Goal: Task Accomplishment & Management: Use online tool/utility

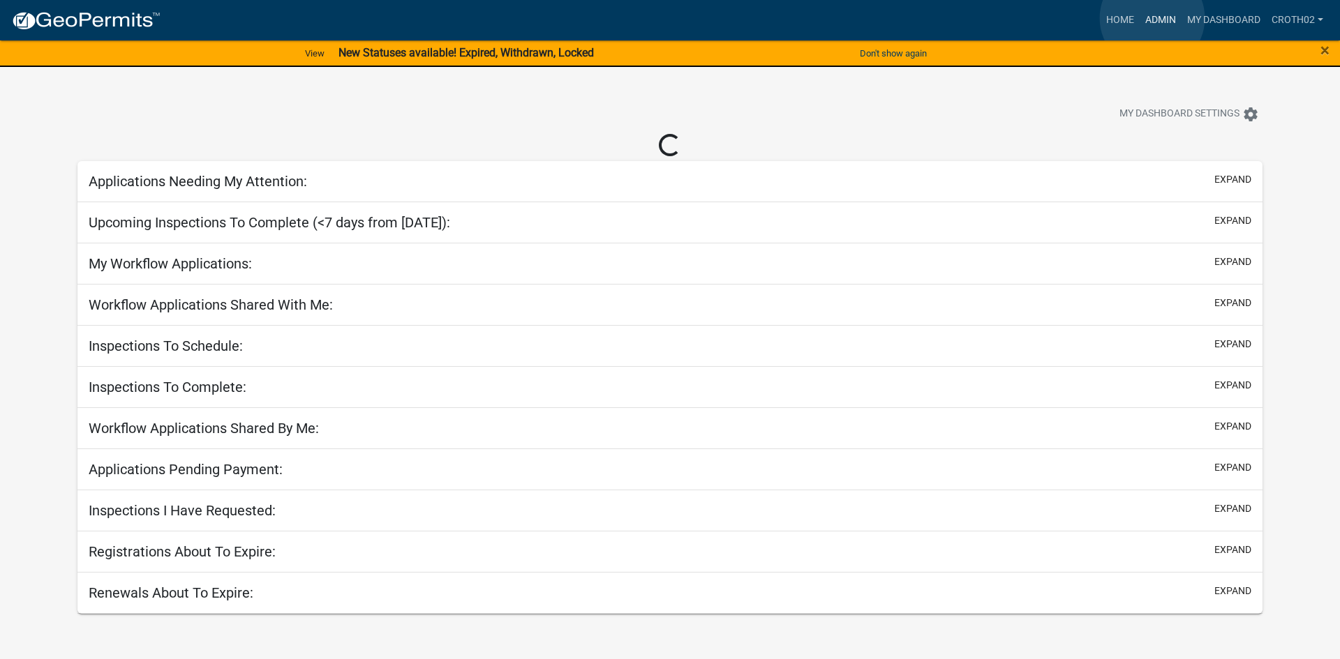
click at [1152, 18] on link "Admin" at bounding box center [1161, 20] width 42 height 27
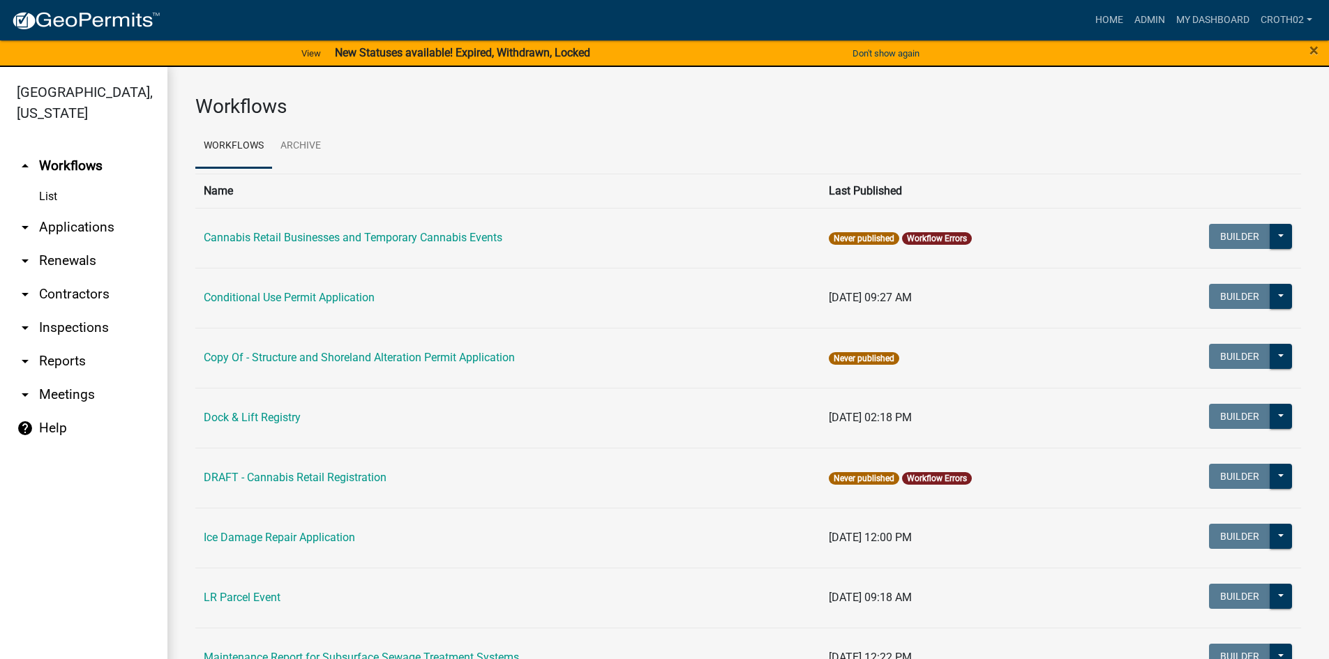
click at [91, 231] on link "arrow_drop_down Applications" at bounding box center [83, 227] width 167 height 33
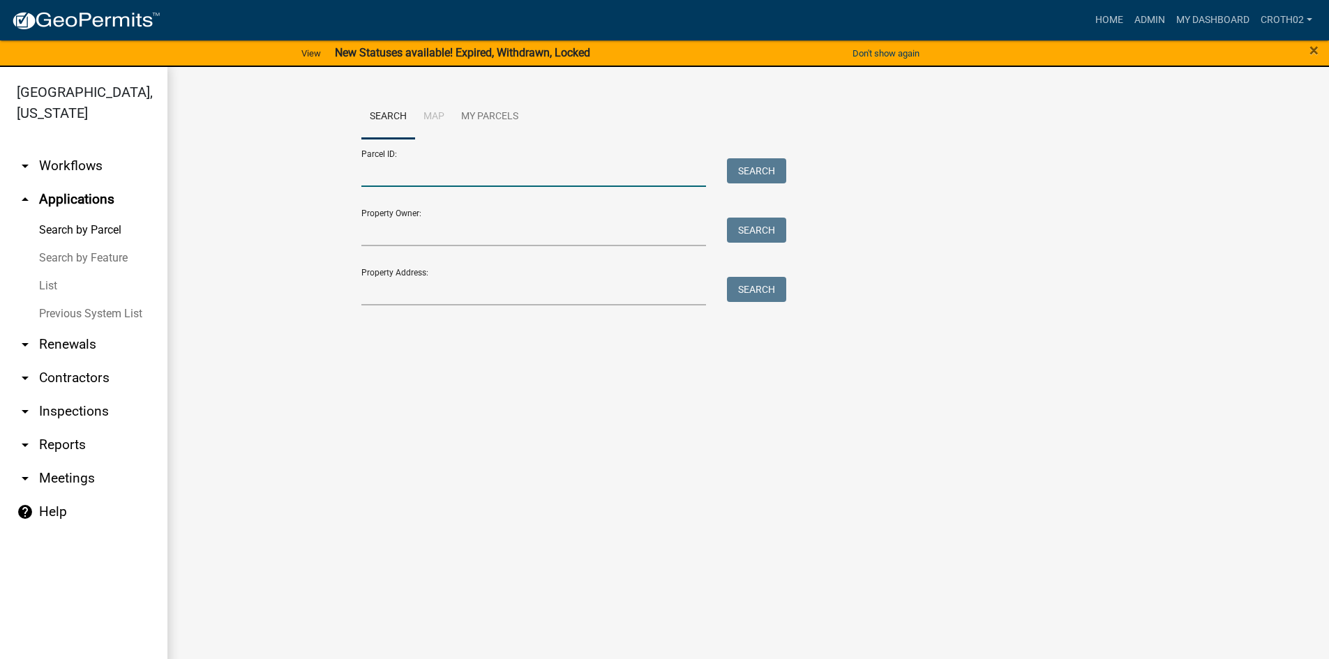
click at [425, 170] on input "Parcel ID:" at bounding box center [533, 172] width 345 height 29
paste input "52000150100000"
type input "52000150100000"
click at [774, 165] on button "Search" at bounding box center [756, 170] width 59 height 25
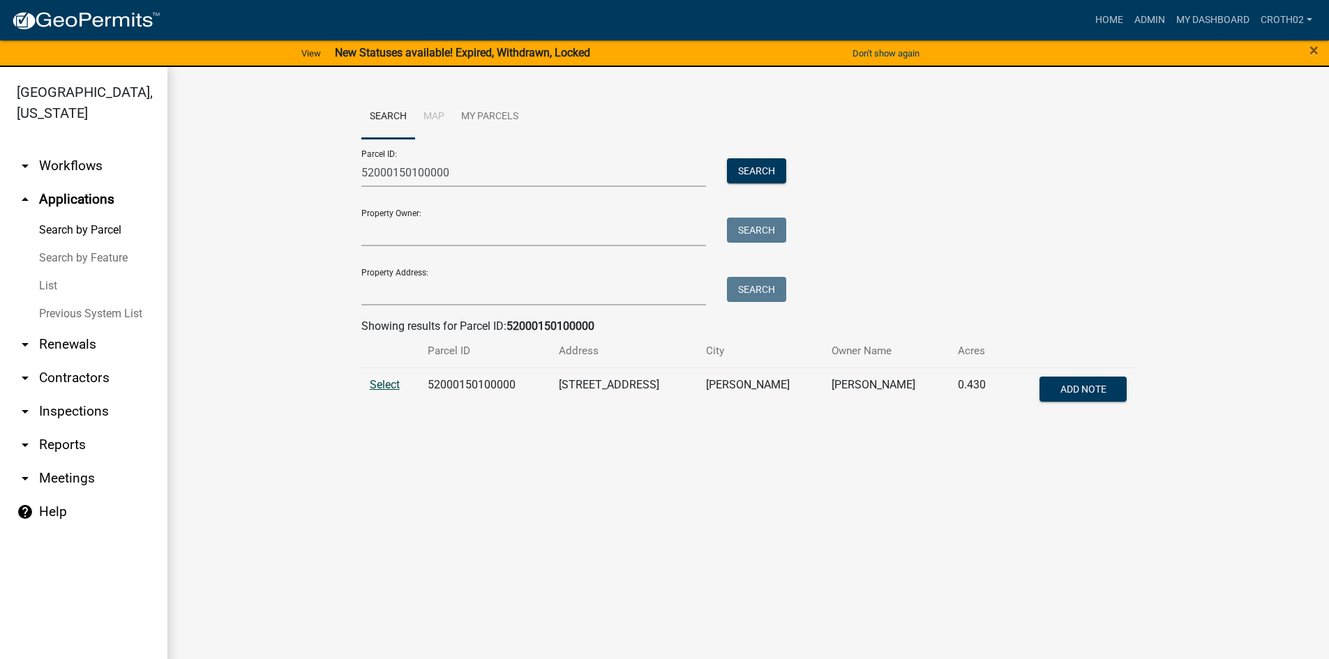
click at [390, 382] on span "Select" at bounding box center [385, 384] width 30 height 13
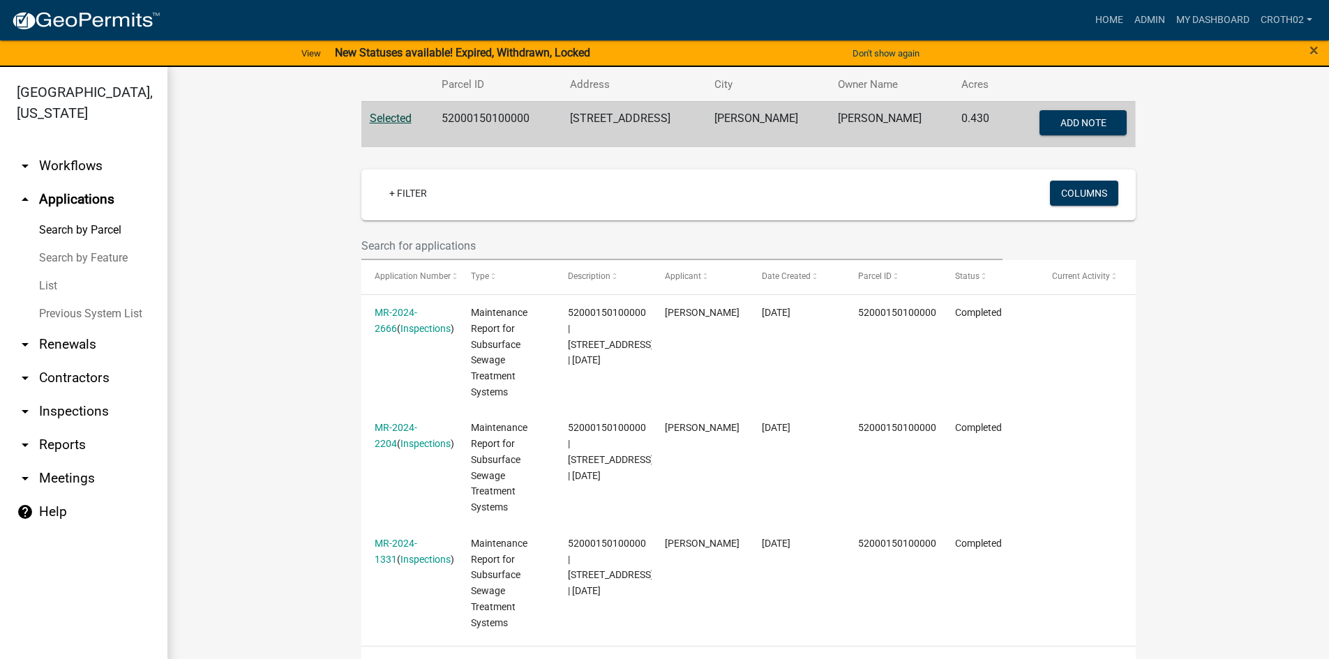
scroll to position [262, 0]
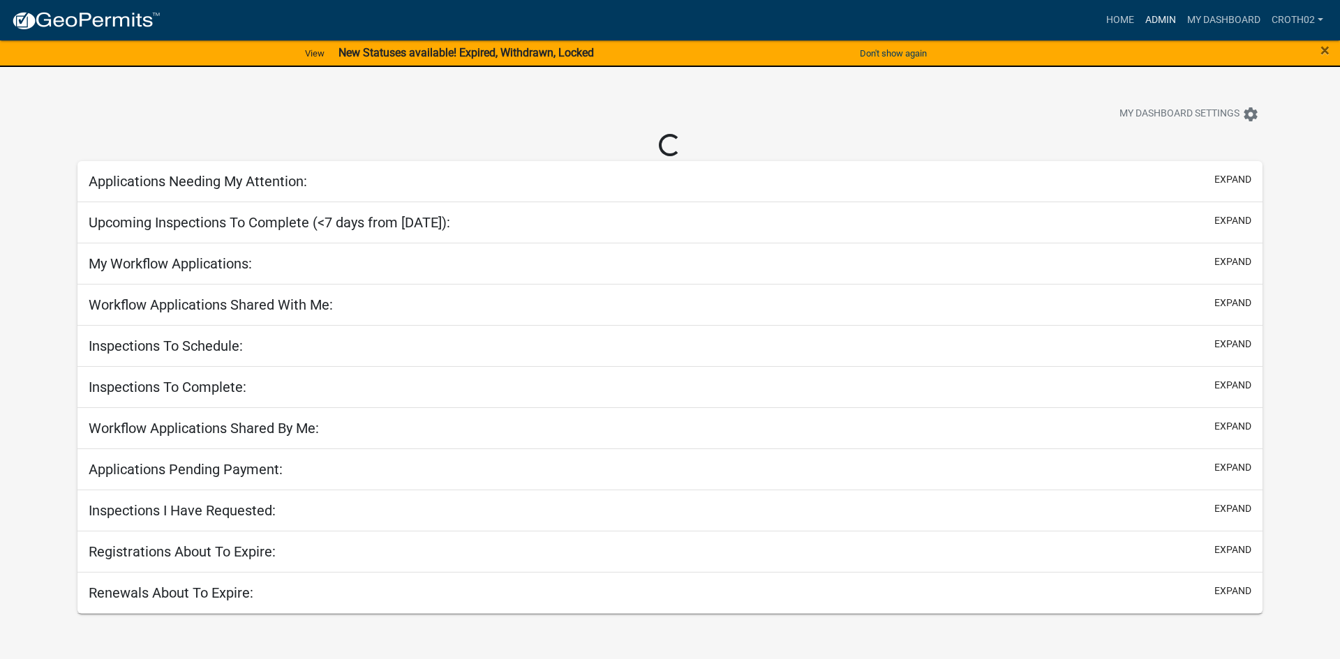
click at [1155, 15] on link "Admin" at bounding box center [1161, 20] width 42 height 27
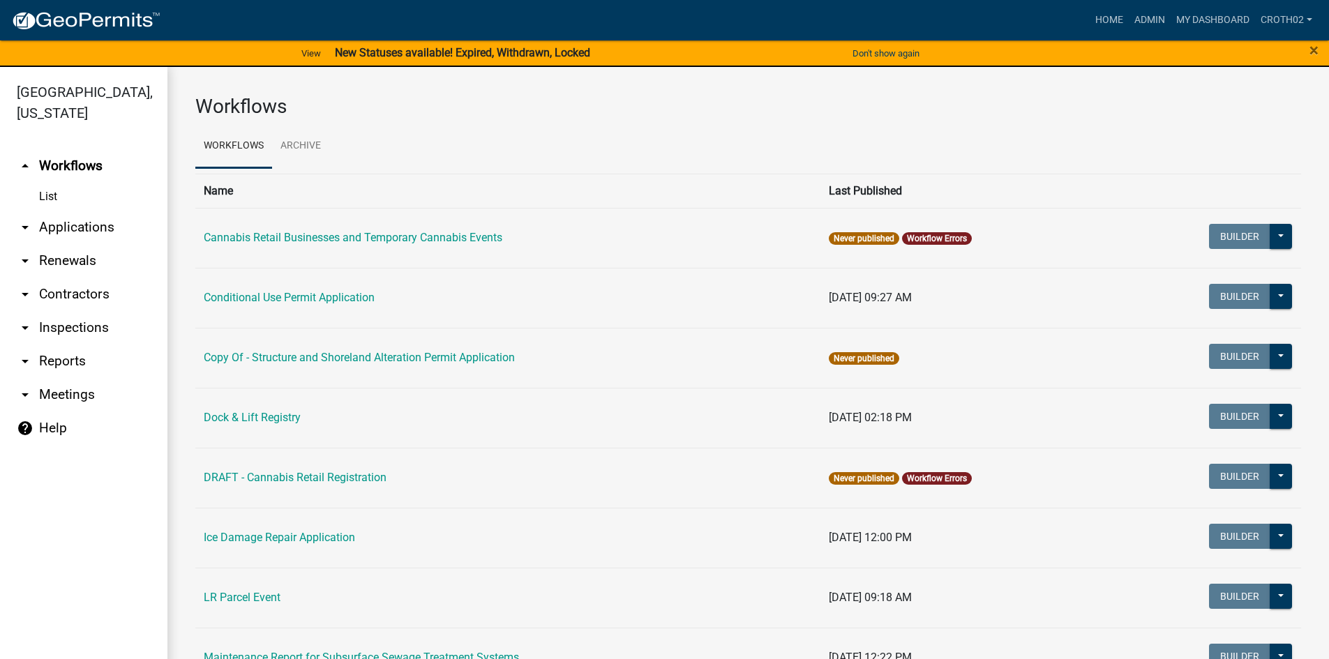
click at [99, 222] on link "arrow_drop_down Applications" at bounding box center [83, 227] width 167 height 33
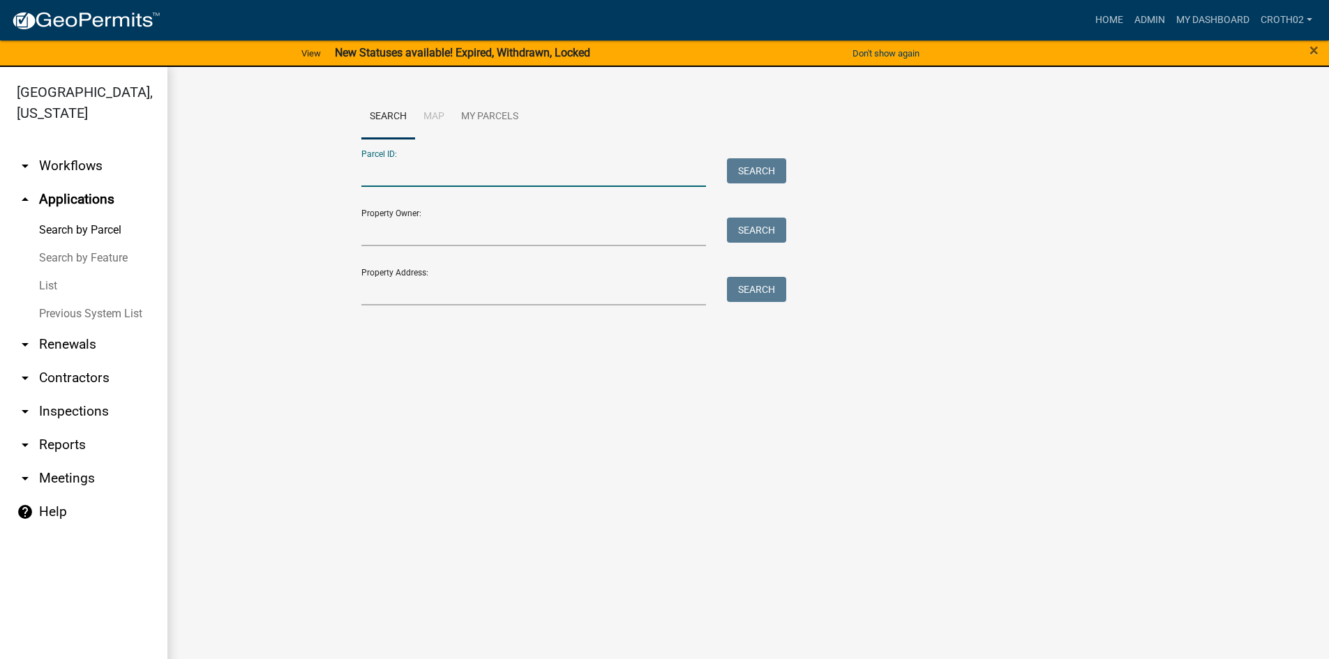
click at [458, 169] on input "Parcel ID:" at bounding box center [533, 172] width 345 height 29
paste input "17000030052002"
type input "17000030052002"
click at [734, 181] on button "Search" at bounding box center [756, 170] width 59 height 25
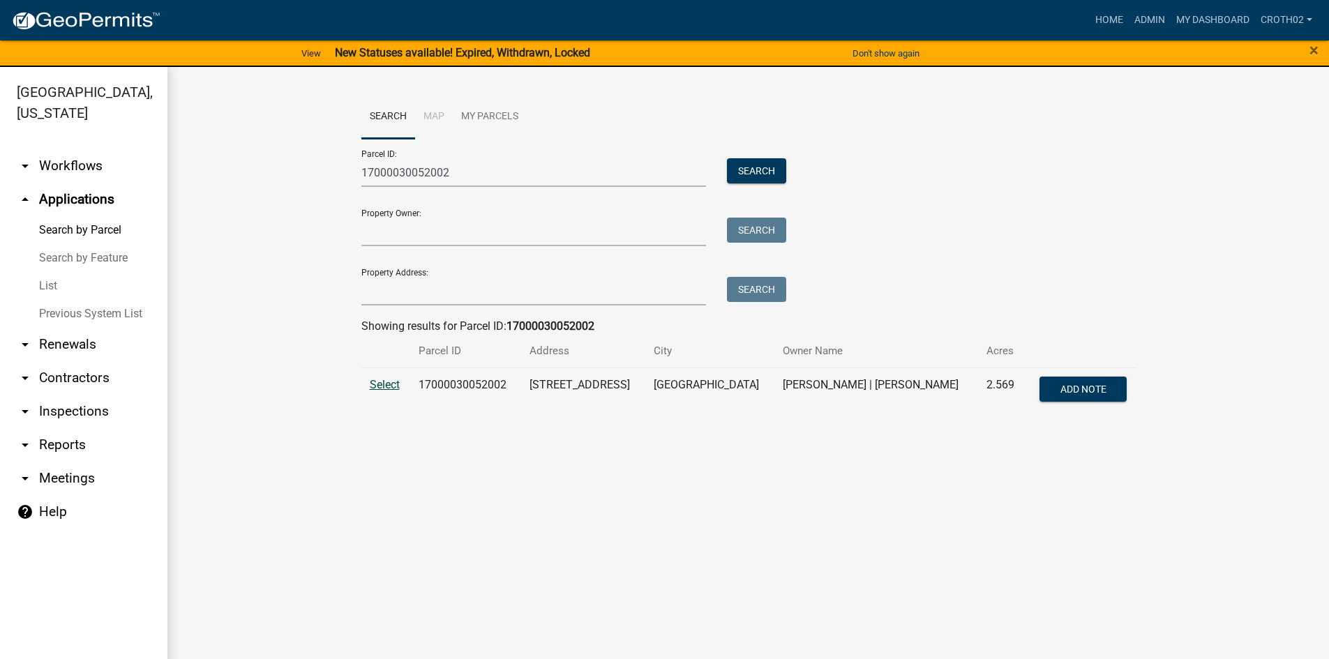
click at [392, 389] on span "Select" at bounding box center [385, 384] width 30 height 13
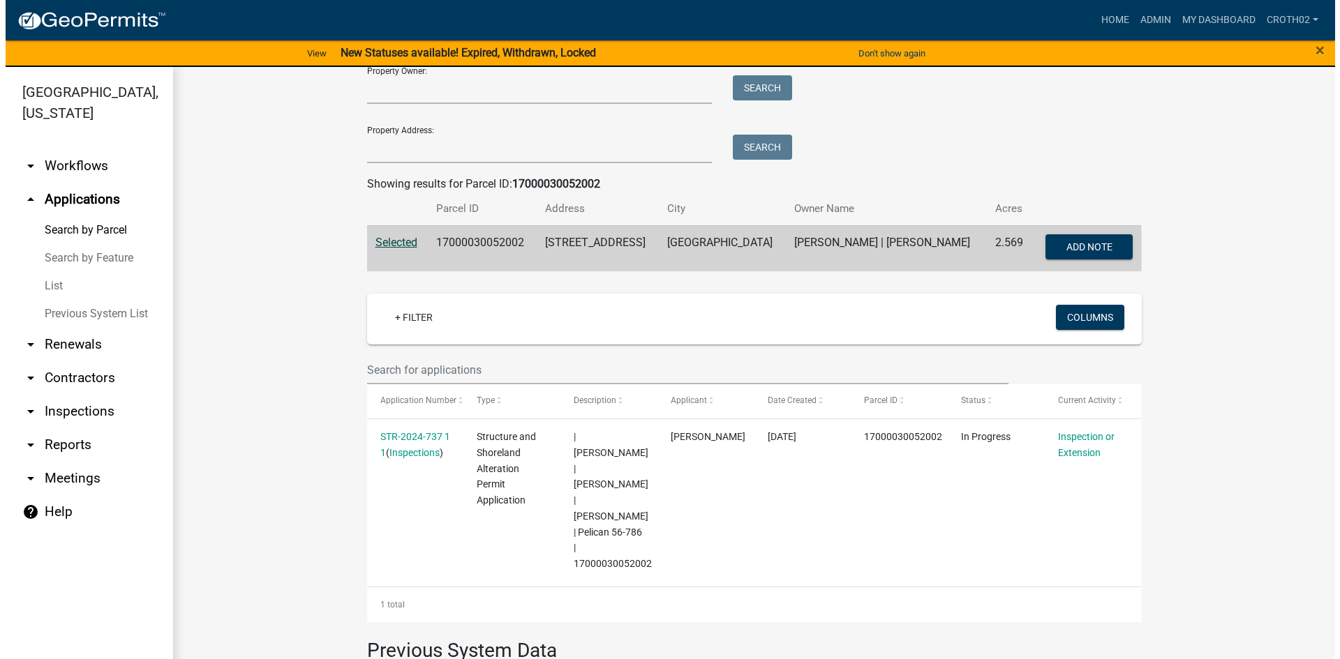
scroll to position [227, 0]
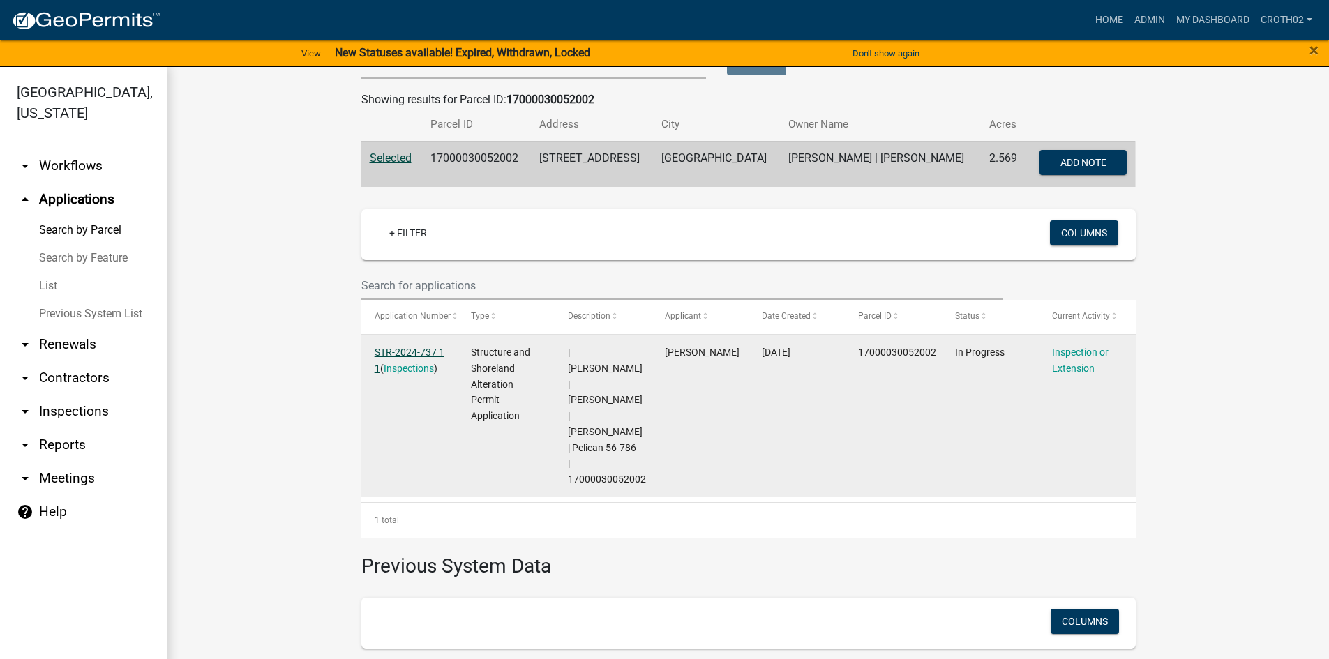
click at [401, 353] on link "STR-2024-737 1 1" at bounding box center [410, 360] width 70 height 27
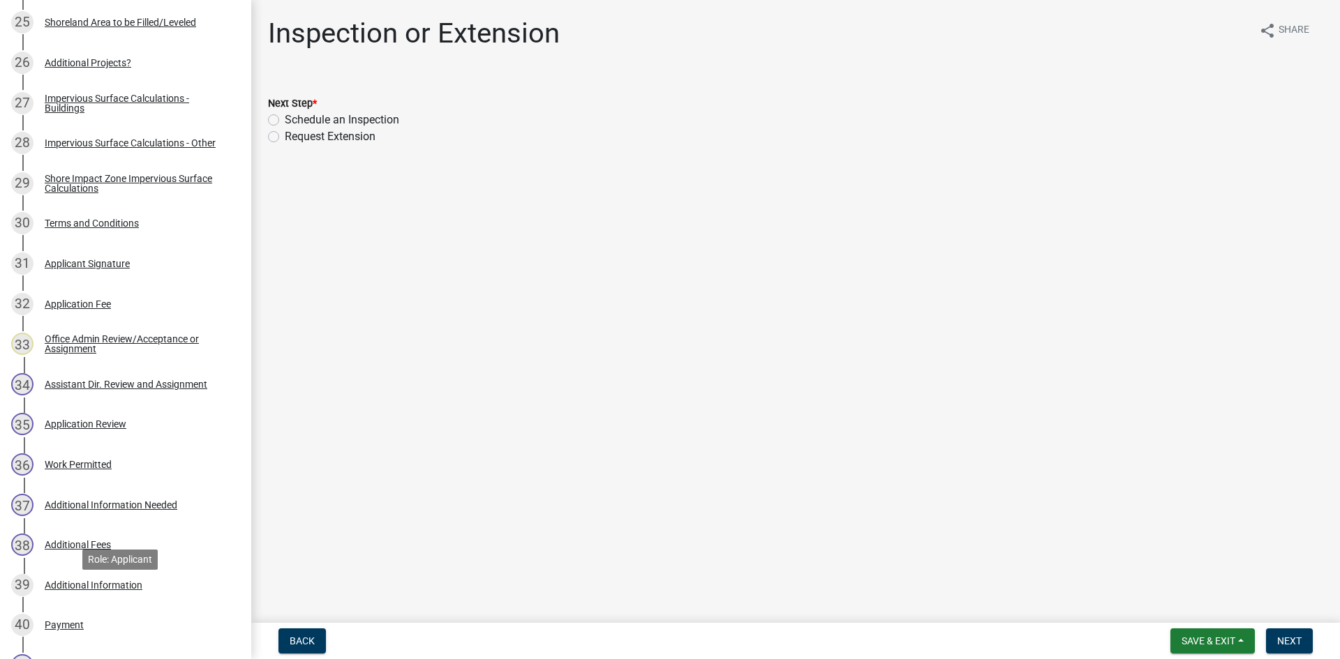
scroll to position [1239, 0]
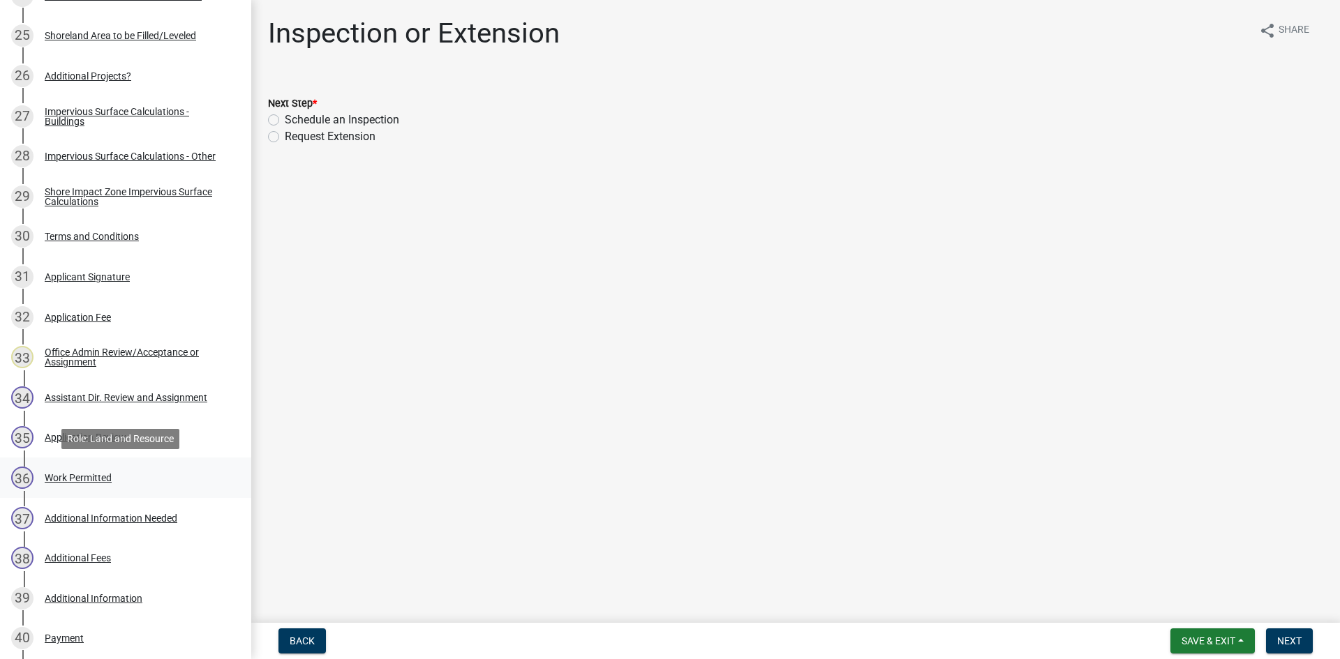
click at [106, 481] on div "Work Permitted" at bounding box center [78, 478] width 67 height 10
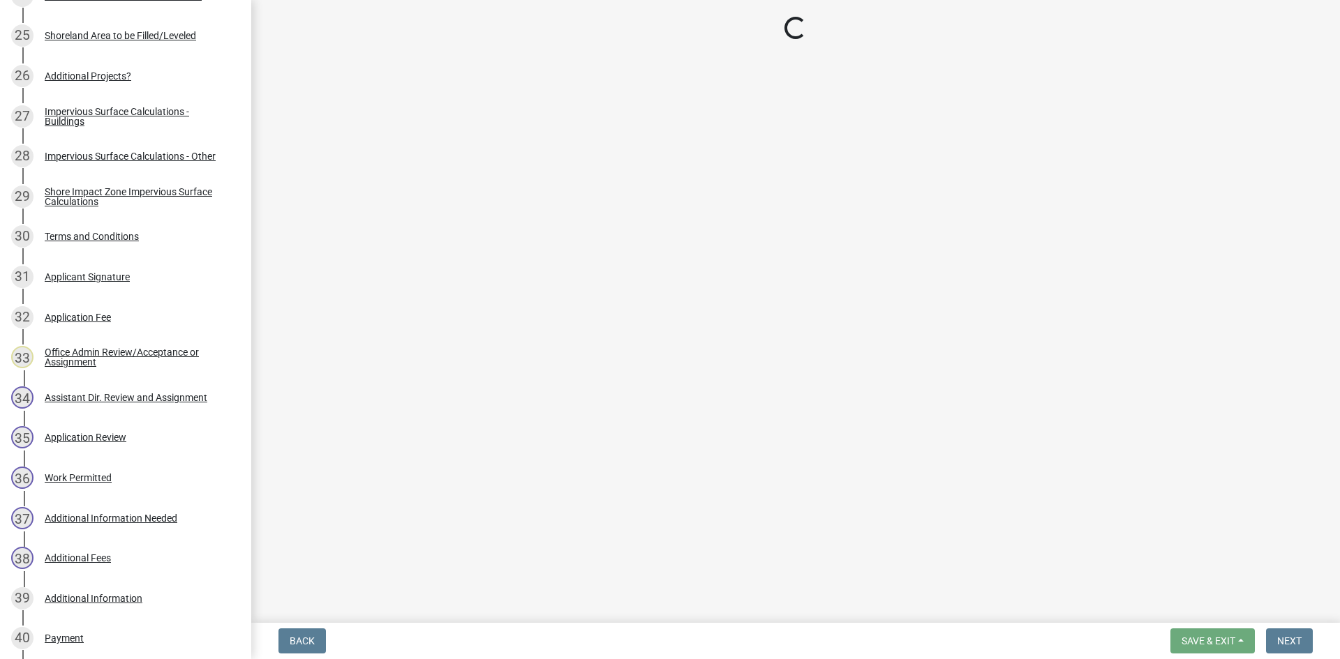
select select "ab2e7446-72a0-49c6-a36a-5181bad2fe68"
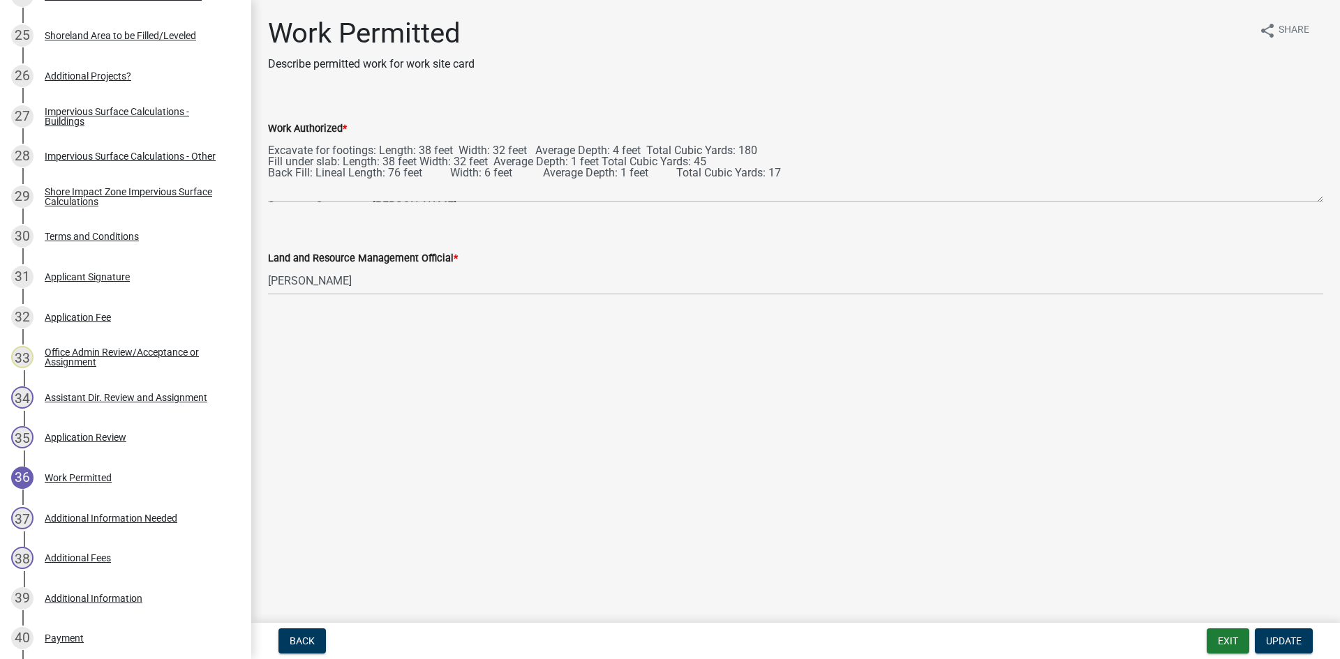
scroll to position [78, 0]
